Goal: Information Seeking & Learning: Learn about a topic

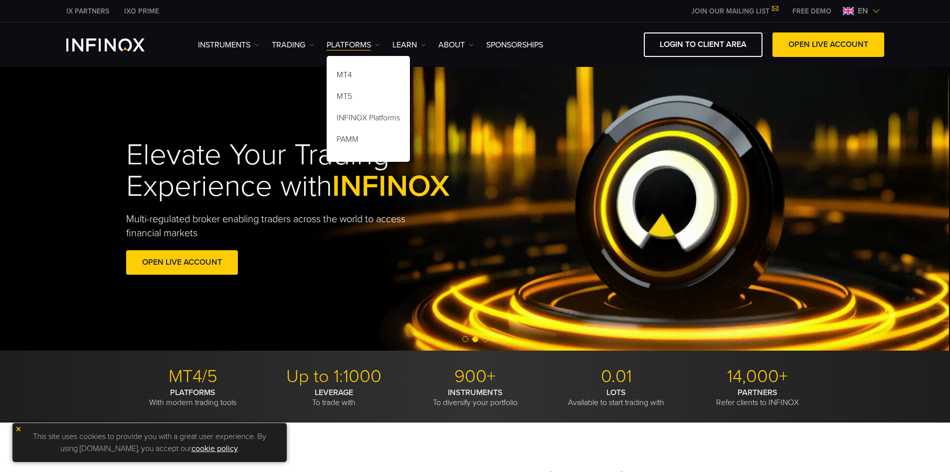
click at [200, 369] on p "MT4/5" at bounding box center [193, 376] width 134 height 22
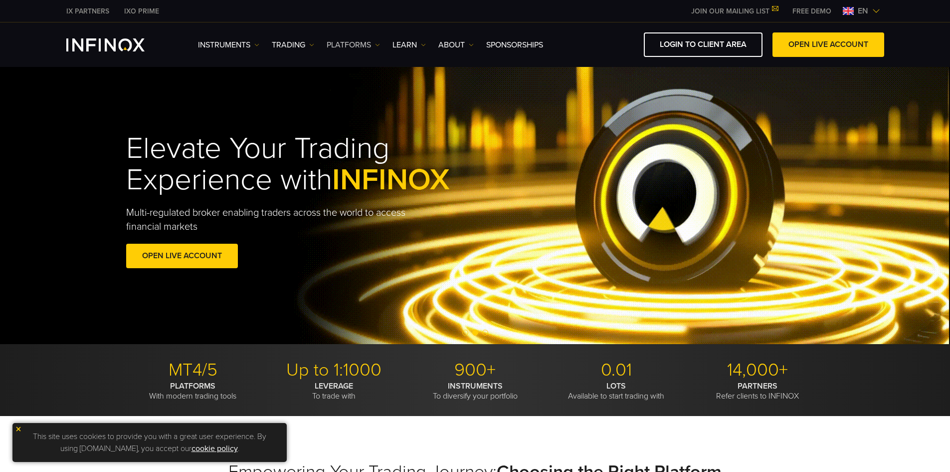
click at [365, 45] on link "PLATFORMS" at bounding box center [353, 45] width 53 height 12
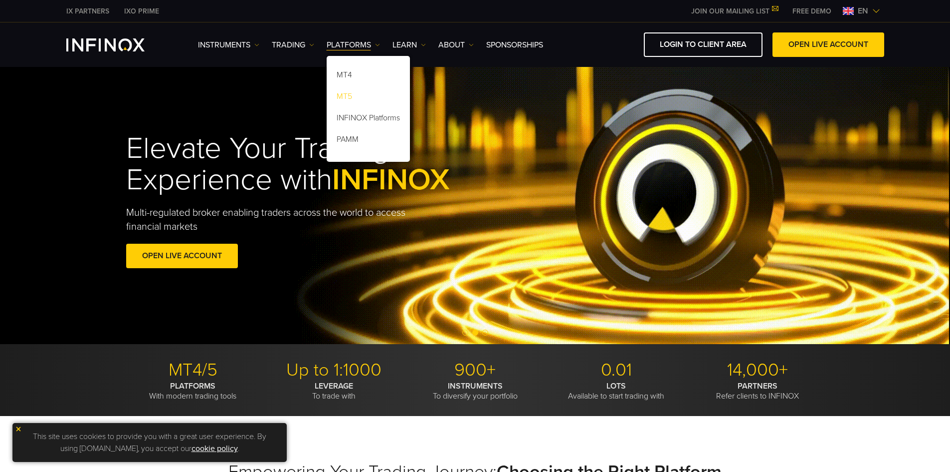
click at [350, 96] on link "MT5" at bounding box center [368, 97] width 83 height 21
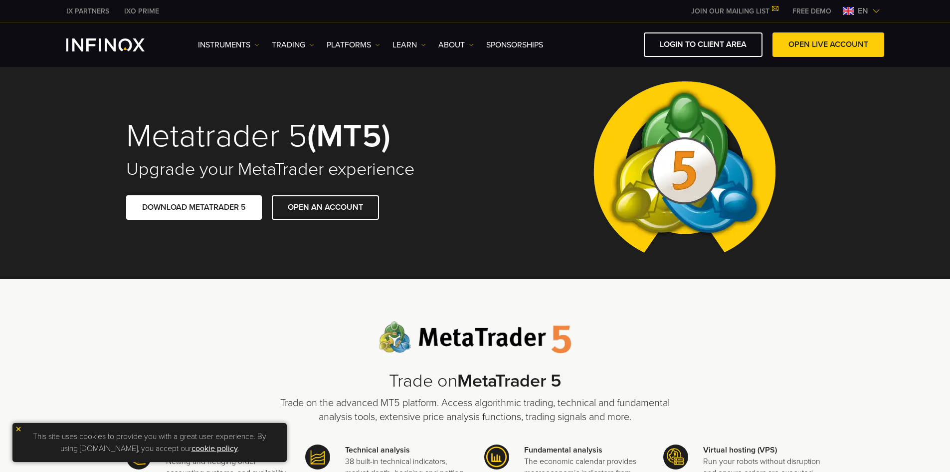
click at [309, 144] on h1 "Metatrader 5 (MT5)" at bounding box center [293, 136] width 335 height 34
click at [351, 44] on link "PLATFORMS" at bounding box center [353, 45] width 53 height 12
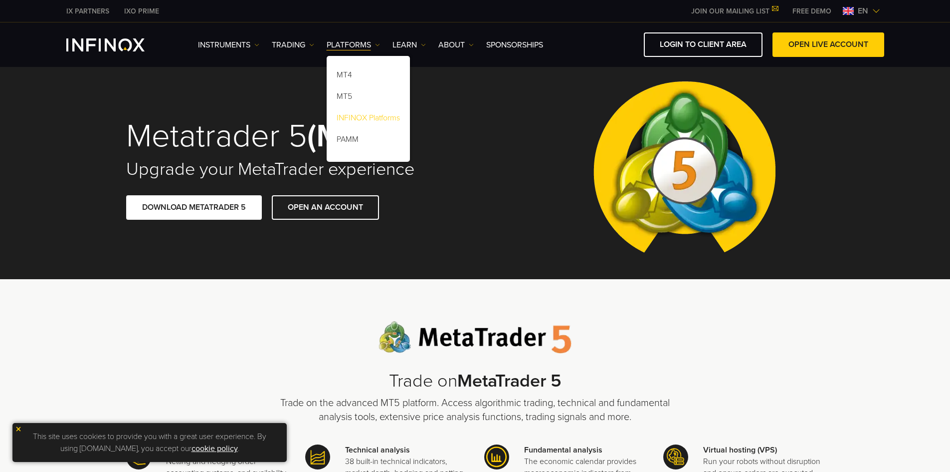
click at [376, 114] on link "INFINOX Platforms" at bounding box center [368, 119] width 83 height 21
